Goal: Task Accomplishment & Management: Complete application form

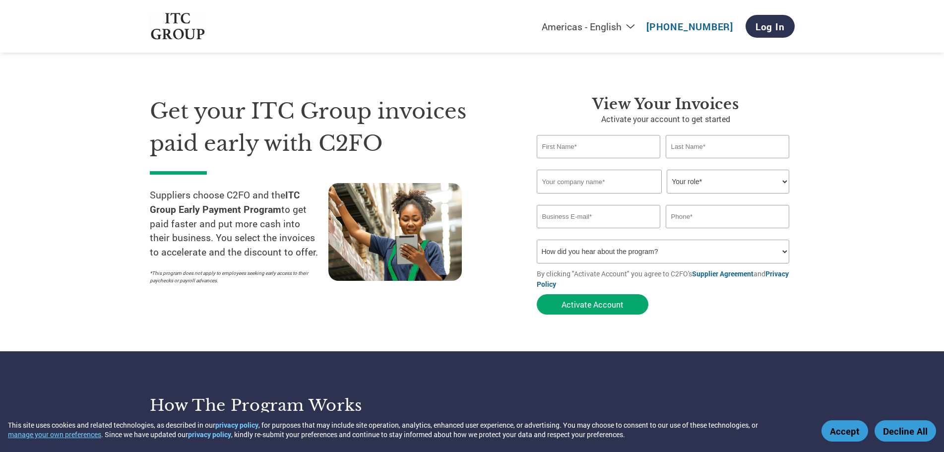
type input "LOKESH"
type input "SONAWAT"
type input "SONAWAT AGRO FOODS PVT. LTD."
type input "LOKESH.SONAWATAGRO@GMAIL.COM"
type input "09782870707"
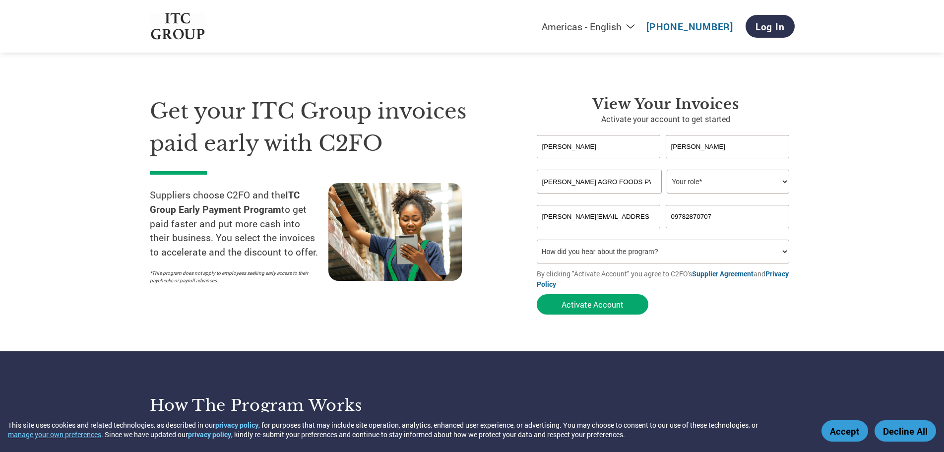
click at [705, 187] on select "Your role* CFO Controller Credit Manager Finance Director Treasurer CEO Preside…" at bounding box center [727, 182] width 122 height 24
select select "FINANCE_DIRECTOR"
click at [666, 170] on select "Your role* CFO Controller Credit Manager Finance Director Treasurer CEO Preside…" at bounding box center [727, 182] width 122 height 24
click at [652, 258] on select "How did you hear about the program? Received a letter Email Social Media Online…" at bounding box center [663, 251] width 253 height 24
select select "Email"
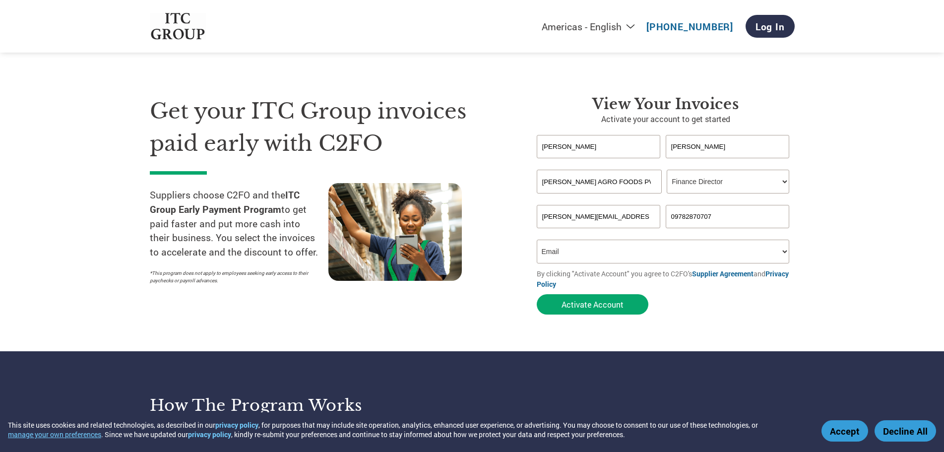
click at [537, 239] on select "How did you hear about the program? Received a letter Email Social Media Online…" at bounding box center [663, 251] width 253 height 24
click at [578, 246] on select "How did you hear about the program? Received a letter Email Social Media Online…" at bounding box center [663, 251] width 253 height 24
click at [574, 222] on input "LOKESH.SONAWATAGRO@GMAIL.COM" at bounding box center [599, 216] width 124 height 23
type input "SONAWATAGROFOODS@GMAIL.COM"
click at [572, 253] on select "How did you hear about the program? Received a letter Email Social Media Online…" at bounding box center [663, 251] width 253 height 24
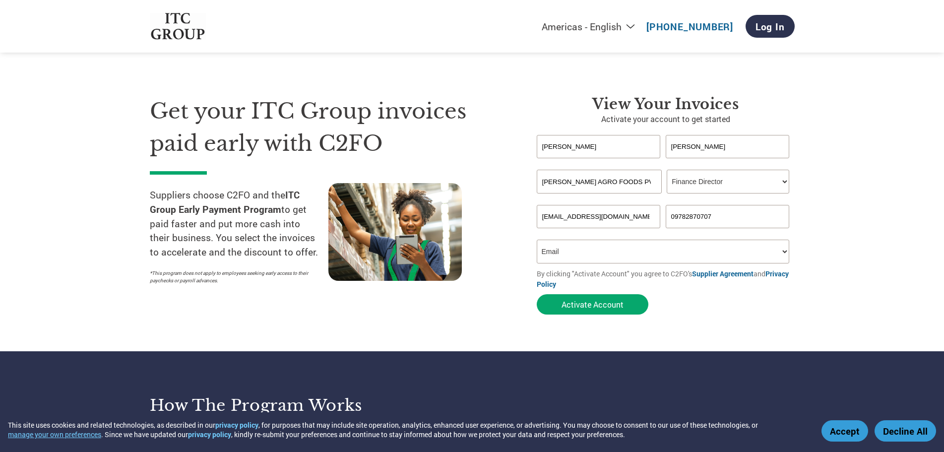
click at [537, 239] on select "How did you hear about the program? Received a letter Email Social Media Online…" at bounding box center [663, 251] width 253 height 24
click at [574, 148] on input "LOKESH" at bounding box center [599, 146] width 124 height 23
click at [577, 186] on input "SONAWAT AGRO FOODS PVT. LTD." at bounding box center [599, 182] width 125 height 24
click at [728, 149] on input "SONAWAT" at bounding box center [727, 146] width 124 height 23
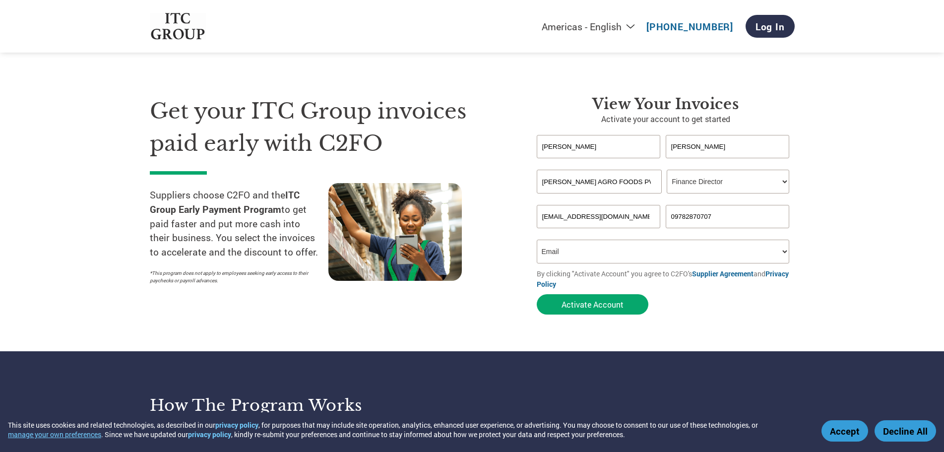
click at [616, 141] on input "LOKESH" at bounding box center [599, 146] width 124 height 23
type input "L"
click at [615, 141] on input "text" at bounding box center [599, 146] width 124 height 23
type input "LOKESH"
click at [596, 302] on button "Activate Account" at bounding box center [593, 304] width 112 height 20
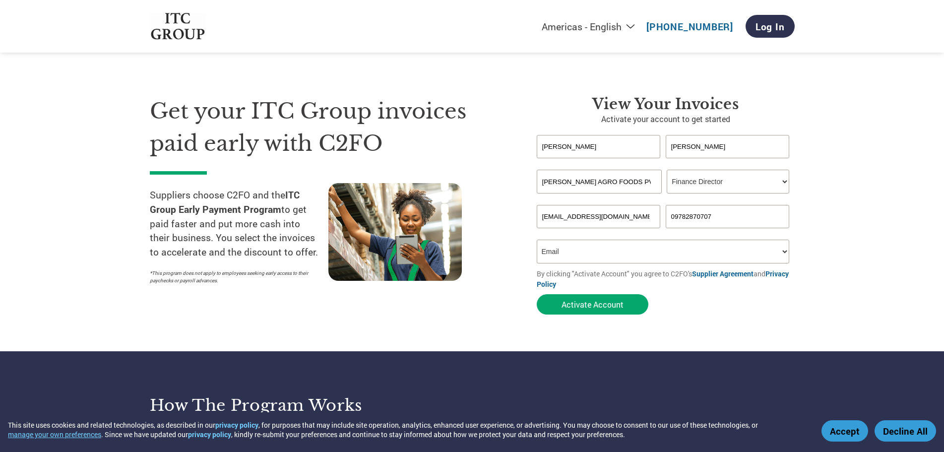
click at [731, 254] on select "How did you hear about the program? Received a letter Email Social Media Online…" at bounding box center [663, 251] width 253 height 24
click at [537, 239] on select "How did you hear about the program? Received a letter Email Social Media Online…" at bounding box center [663, 251] width 253 height 24
click at [645, 219] on input "SONAWATAGROFOODS@GMAIL.COM" at bounding box center [599, 216] width 124 height 23
click at [607, 185] on input "SONAWAT AGRO FOODS PVT. LTD." at bounding box center [599, 182] width 125 height 24
drag, startPoint x: 614, startPoint y: 148, endPoint x: 532, endPoint y: 146, distance: 82.8
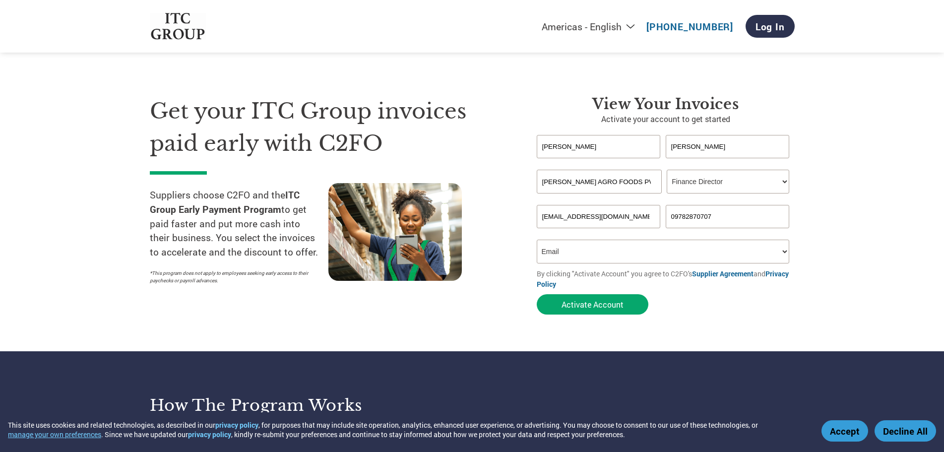
click at [532, 146] on div "View Your Invoices Activate your account to get started LOKESH SONAWAT Invalid …" at bounding box center [658, 207] width 273 height 224
click at [725, 178] on select "Your role* CFO Controller Credit Manager Finance Director Treasurer CEO Preside…" at bounding box center [727, 182] width 122 height 24
select select "FINANCE_DIRECTOR"
click at [666, 170] on select "Your role* CFO Controller Credit Manager Finance Director Treasurer CEO Preside…" at bounding box center [727, 182] width 122 height 24
click at [620, 144] on input "text" at bounding box center [599, 146] width 124 height 23
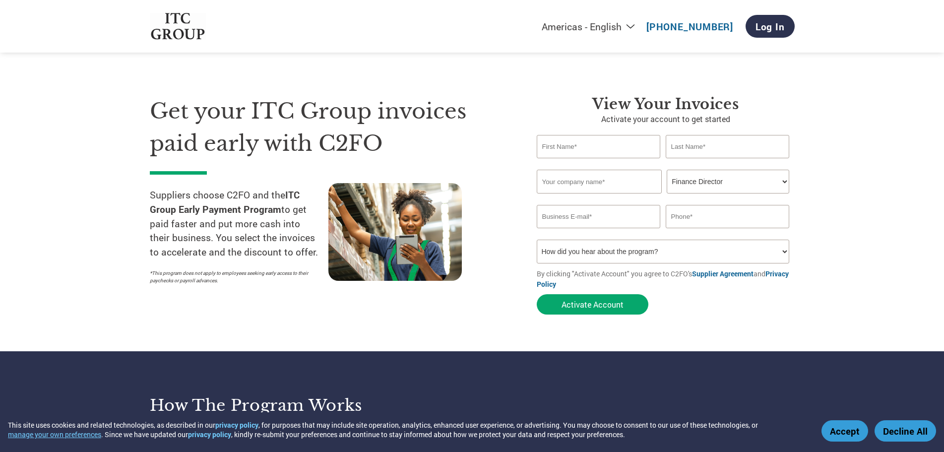
type input "LOKESH"
type input "SONAWAT"
type input "SONAWAT AGRO FOODS PVT. LTD."
type input "LOKESH.SONAWATAGRO@GMAIL.COM"
type input "09782870707"
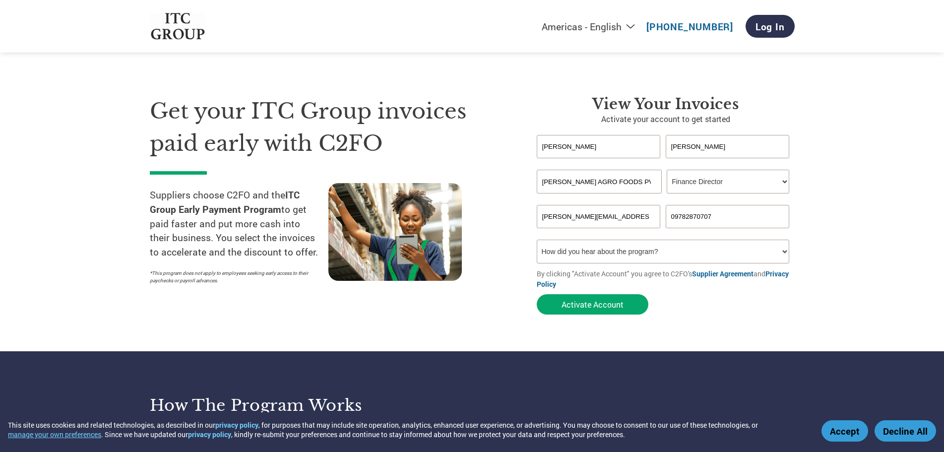
click at [637, 220] on input "LOKESH.SONAWATAGRO@GMAIL.COM" at bounding box center [599, 216] width 124 height 23
type input "SONAWATAGROFOODS@GMAIL.COM"
click at [631, 247] on select "How did you hear about the program? Received a letter Email Social Media Online…" at bounding box center [663, 251] width 253 height 24
select select "Email"
click at [537, 239] on select "How did you hear about the program? Received a letter Email Social Media Online…" at bounding box center [663, 251] width 253 height 24
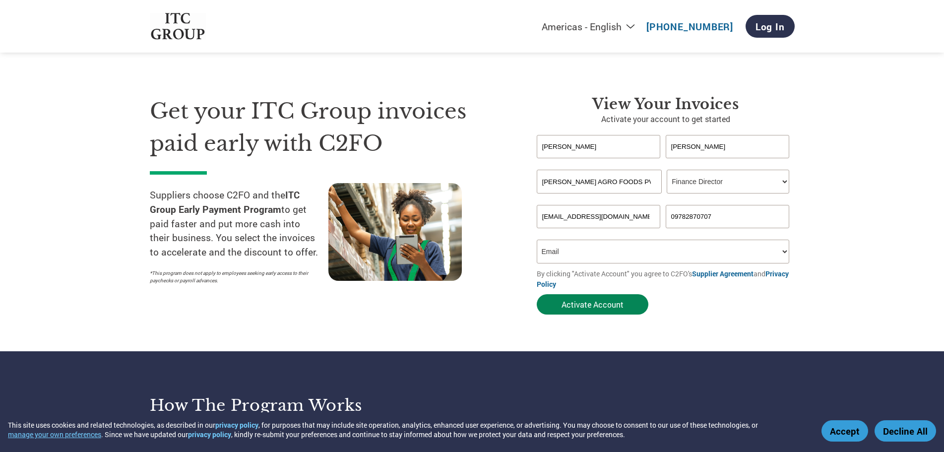
click at [591, 307] on button "Activate Account" at bounding box center [593, 304] width 112 height 20
click at [648, 217] on input "SONAWATAGROFOODS@GMAIL.COM" at bounding box center [599, 216] width 124 height 23
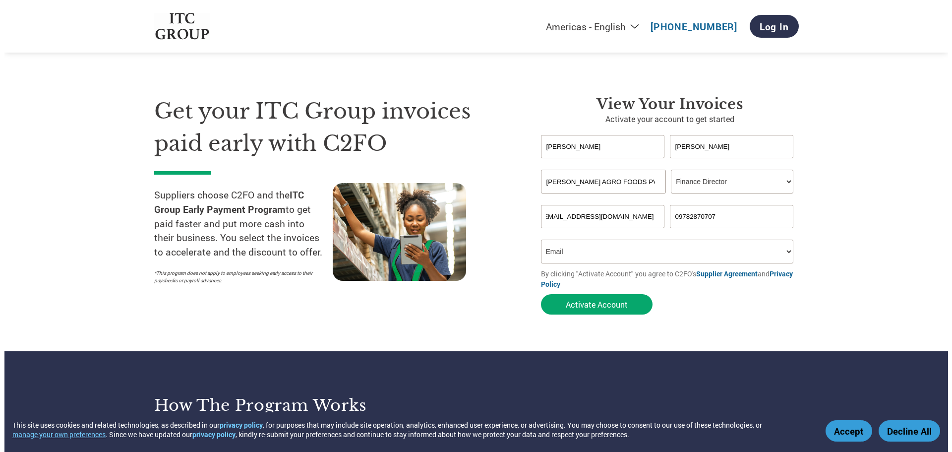
scroll to position [0, 0]
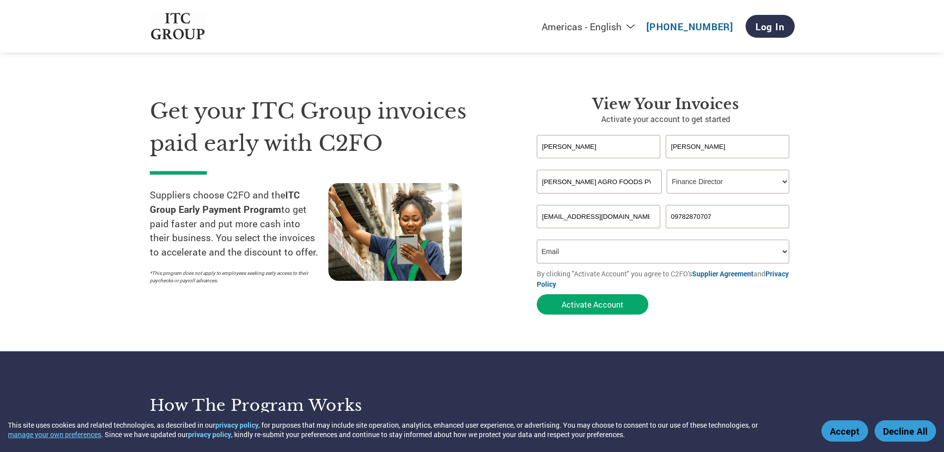
drag, startPoint x: 652, startPoint y: 217, endPoint x: 507, endPoint y: 217, distance: 144.8
click at [507, 217] on div "Get your ITC Group invoices paid early with C2FO Suppliers choose C2FO and the …" at bounding box center [472, 188] width 645 height 264
type input "S"
type input "sonawatagrofoods@gmail.com"
click at [778, 317] on form "LOKESH SONAWAT Invalid first name or first name is too long Invalid last name o…" at bounding box center [666, 227] width 258 height 184
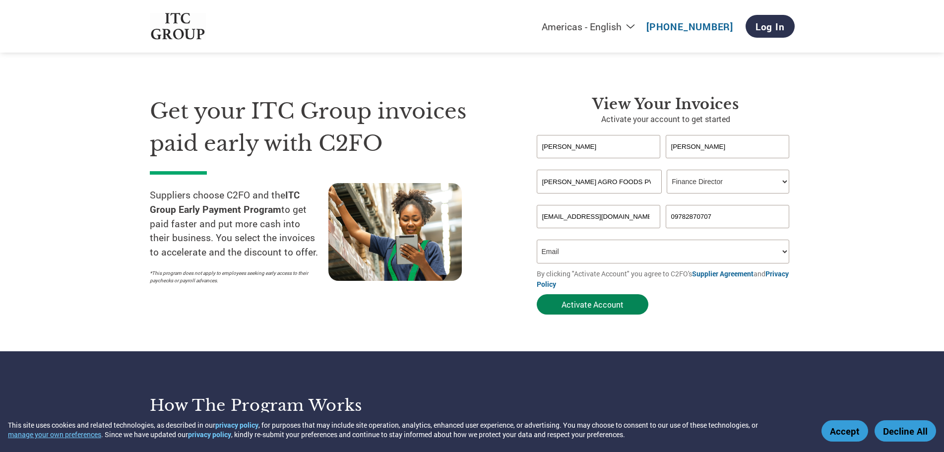
click at [594, 303] on button "Activate Account" at bounding box center [593, 304] width 112 height 20
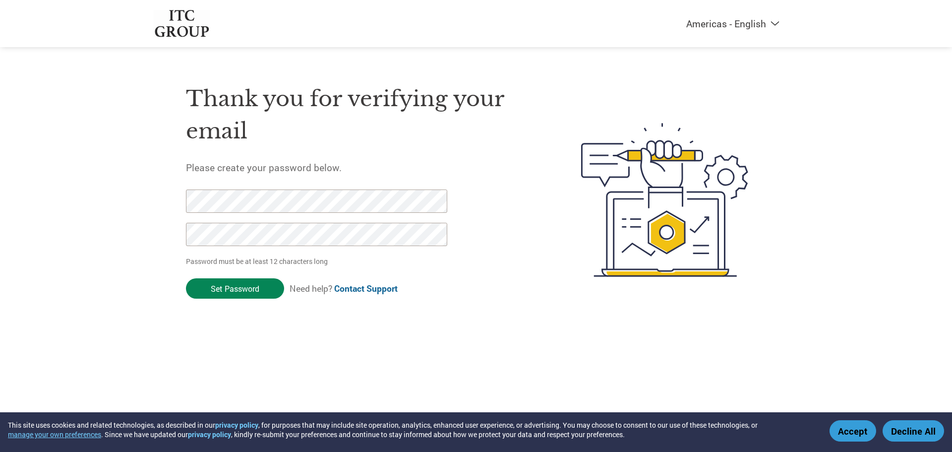
click at [222, 290] on input "Set Password" at bounding box center [235, 288] width 98 height 20
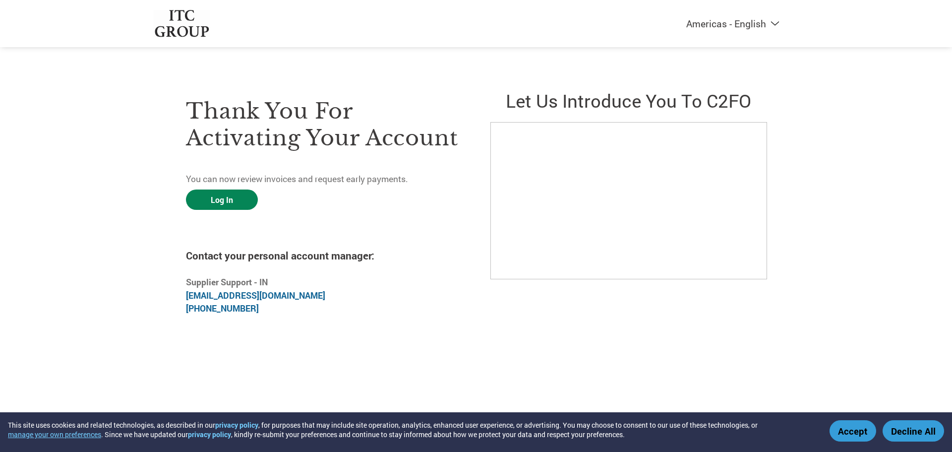
click at [210, 201] on link "Log In" at bounding box center [222, 199] width 72 height 20
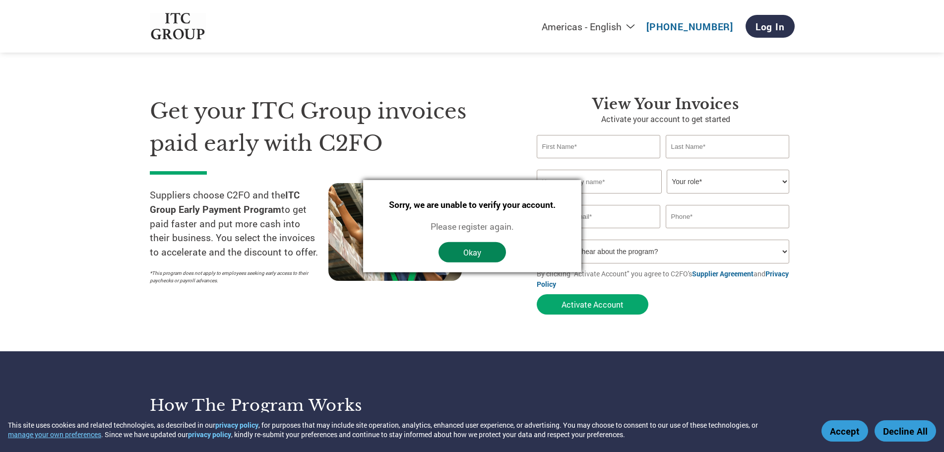
click at [478, 249] on button "Okay" at bounding box center [471, 252] width 67 height 20
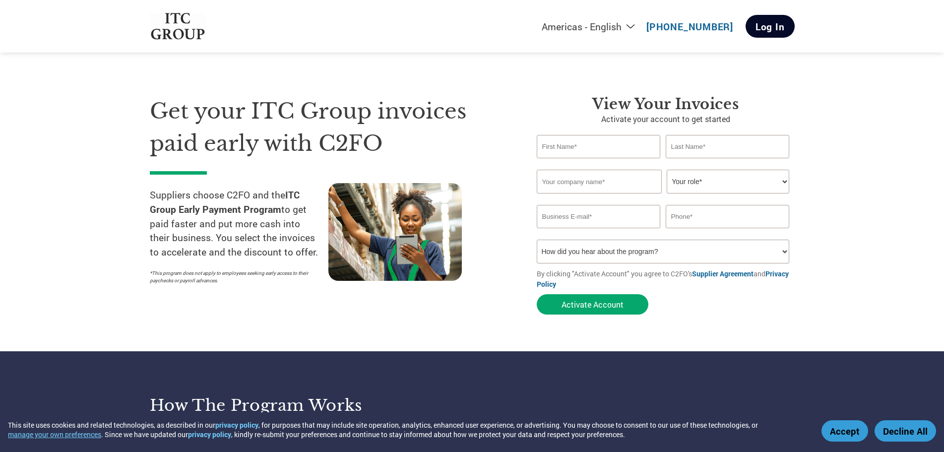
click at [769, 18] on link "Log In" at bounding box center [769, 26] width 49 height 23
